Goal: Use online tool/utility

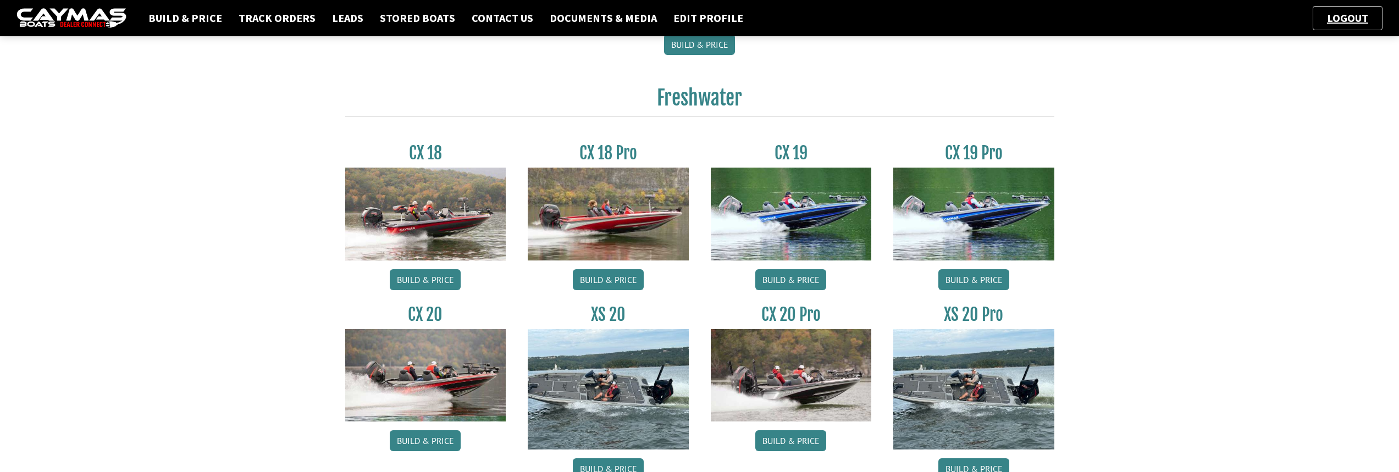
scroll to position [825, 0]
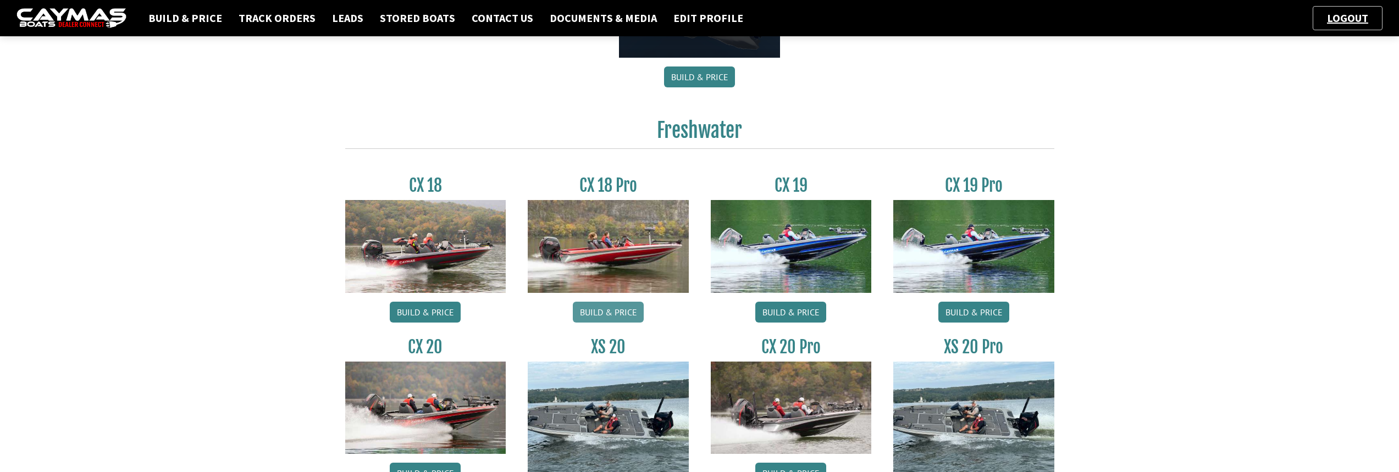
click at [603, 311] on link "Build & Price" at bounding box center [608, 312] width 71 height 21
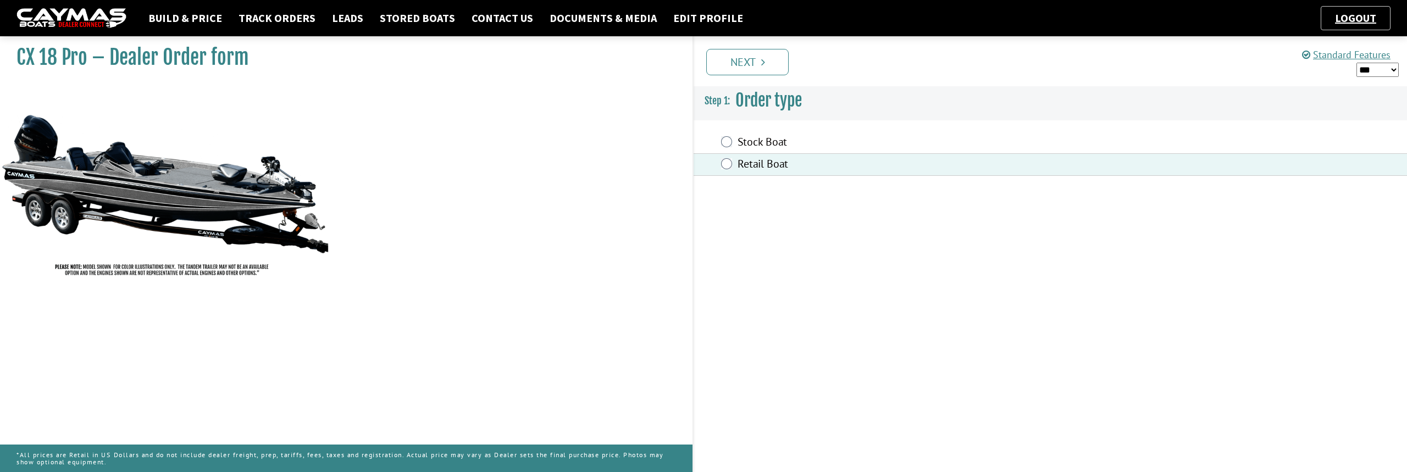
click at [747, 54] on link "Next" at bounding box center [747, 62] width 82 height 26
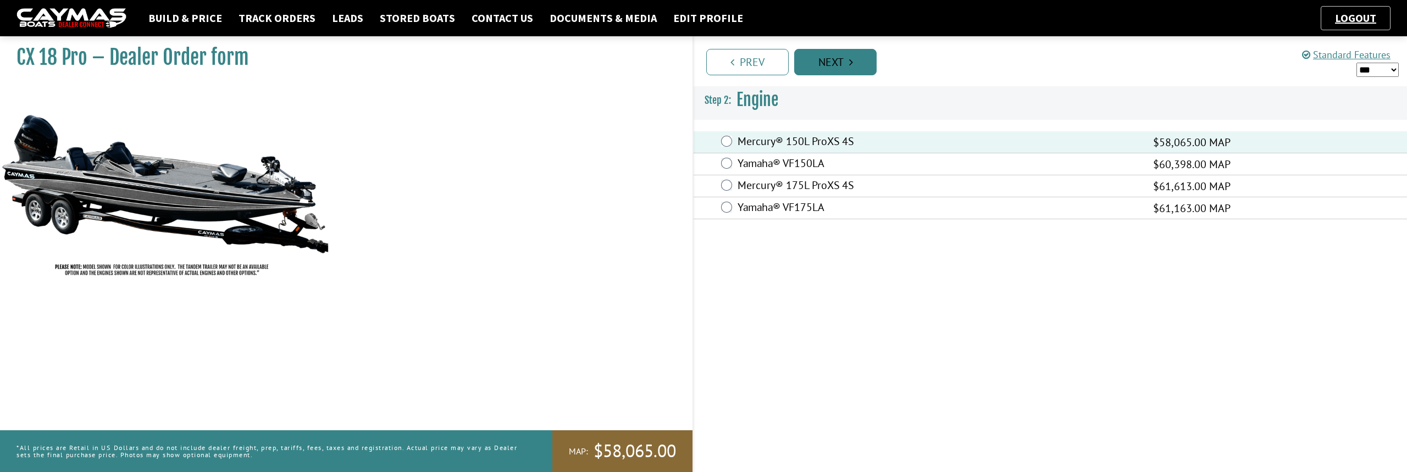
click at [837, 62] on link "Next" at bounding box center [835, 62] width 82 height 26
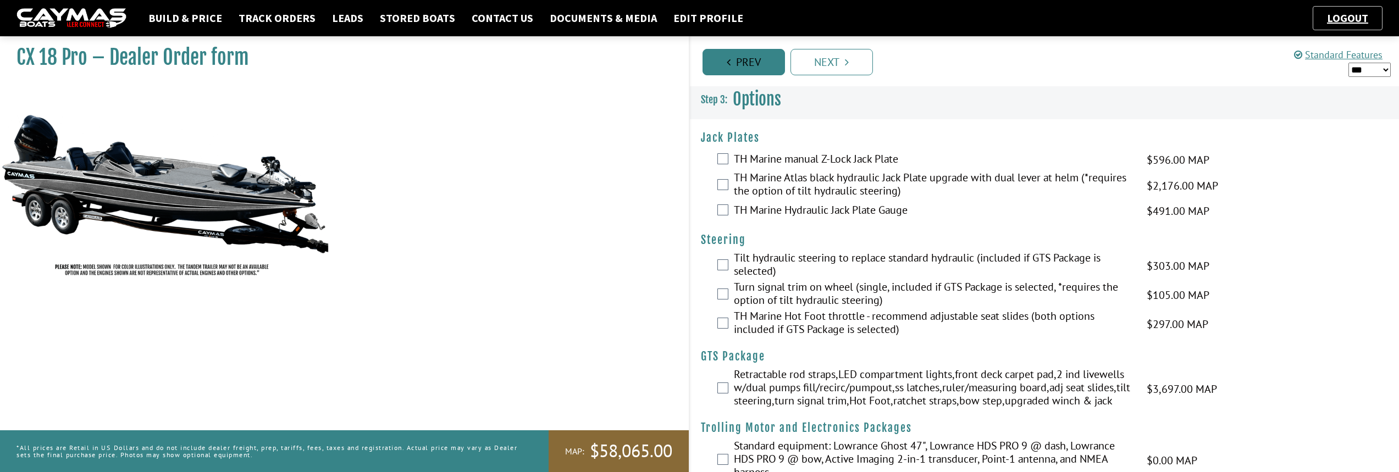
click at [750, 69] on link "Prev" at bounding box center [744, 62] width 82 height 26
